Goal: Information Seeking & Learning: Learn about a topic

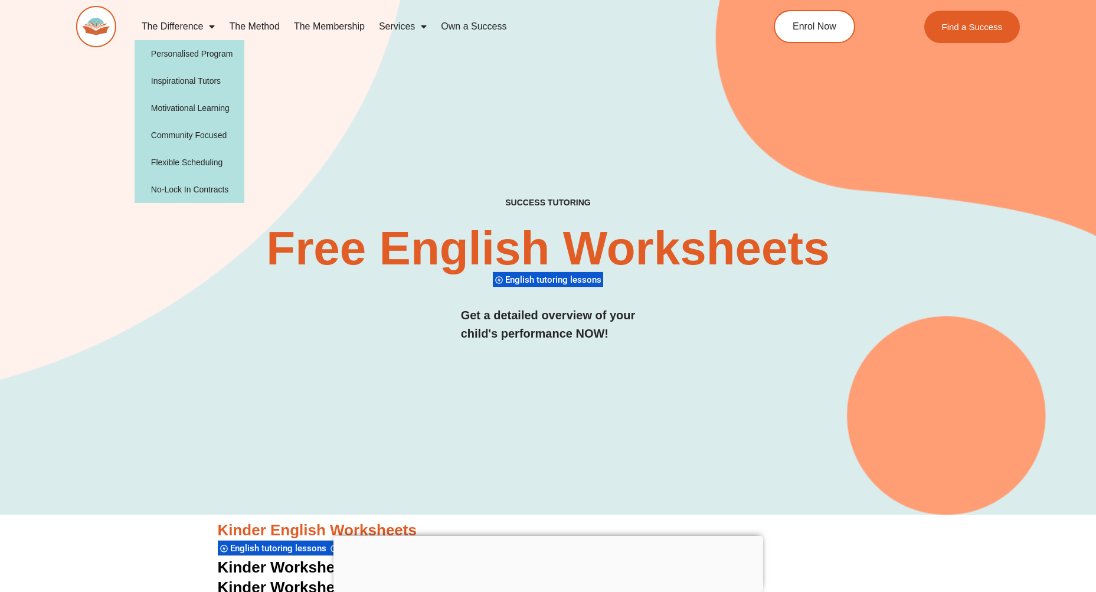
click at [196, 24] on link "The Difference" at bounding box center [179, 26] width 88 height 27
